Goal: Transaction & Acquisition: Purchase product/service

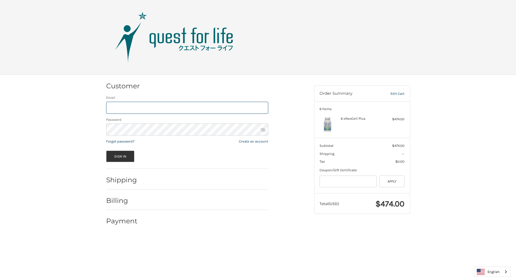
click at [187, 108] on input "Email" at bounding box center [187, 108] width 162 height 12
type input "**********"
click at [120, 156] on button "Sign In" at bounding box center [120, 157] width 28 height 12
